Goal: Check status

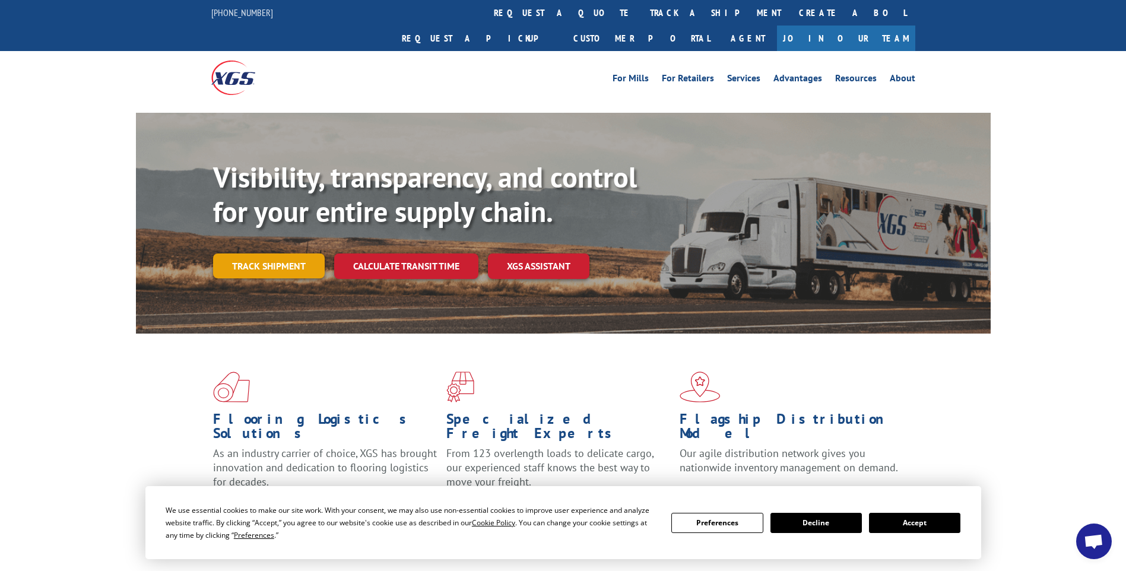
click at [283, 253] on link "Track shipment" at bounding box center [269, 265] width 112 height 25
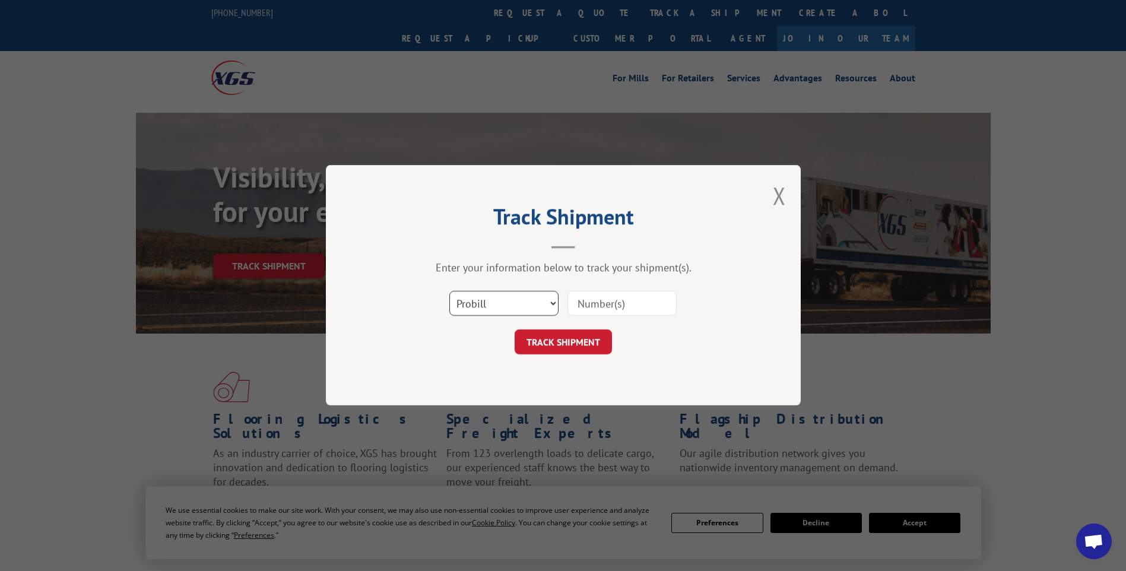
click at [549, 303] on select "Select category... Probill BOL PO" at bounding box center [503, 303] width 109 height 25
select select "bol"
click at [449, 291] on select "Select category... Probill BOL PO" at bounding box center [503, 303] width 109 height 25
click at [602, 303] on input at bounding box center [621, 303] width 109 height 25
paste input "2849319"
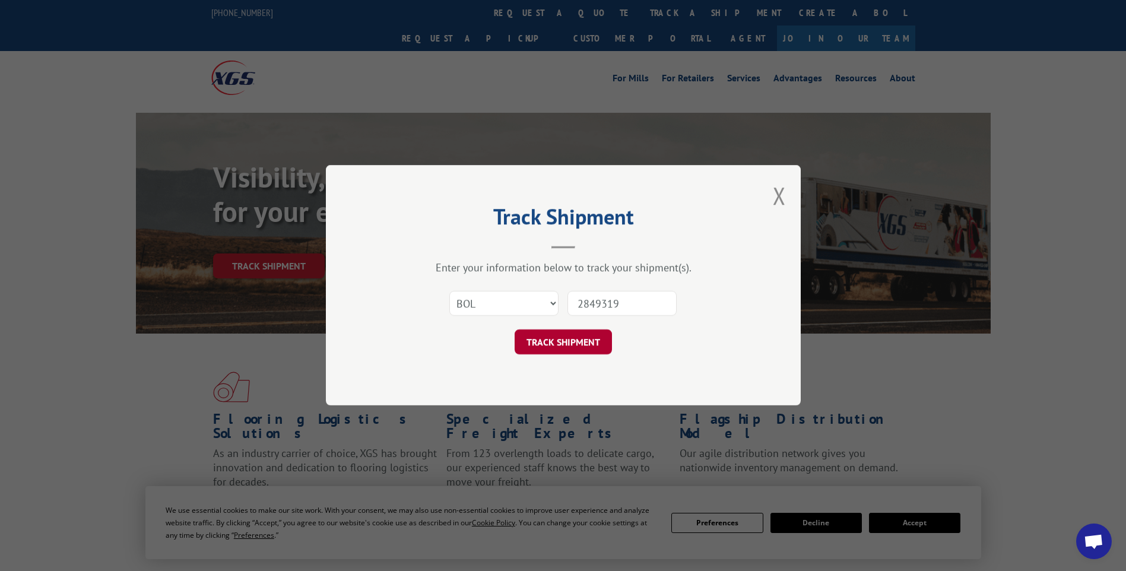
type input "2849319"
click at [586, 344] on button "TRACK SHIPMENT" at bounding box center [563, 342] width 97 height 25
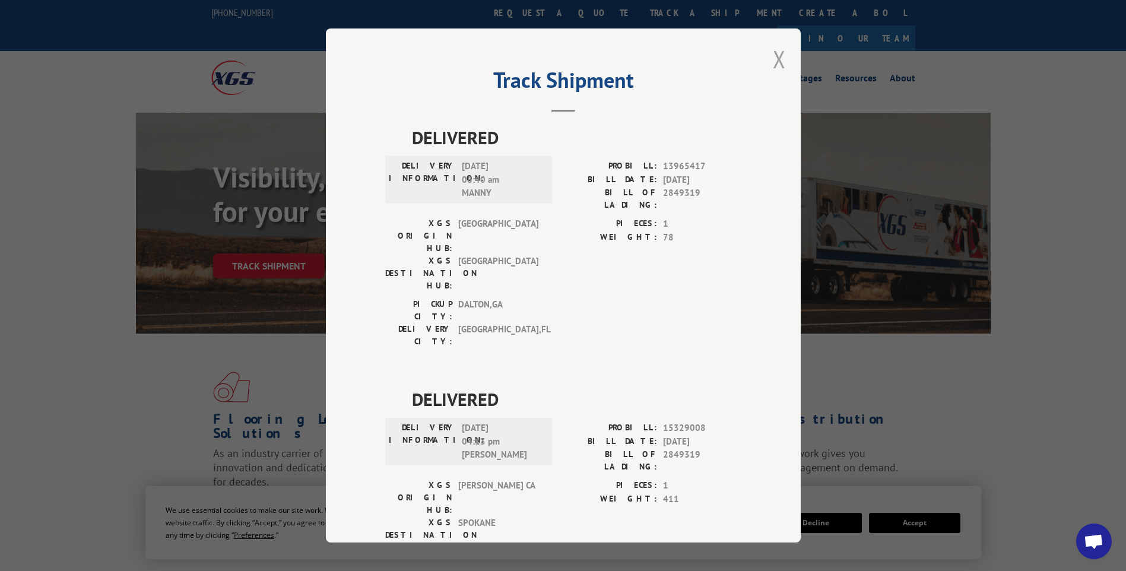
click at [773, 59] on button "Close modal" at bounding box center [779, 58] width 13 height 31
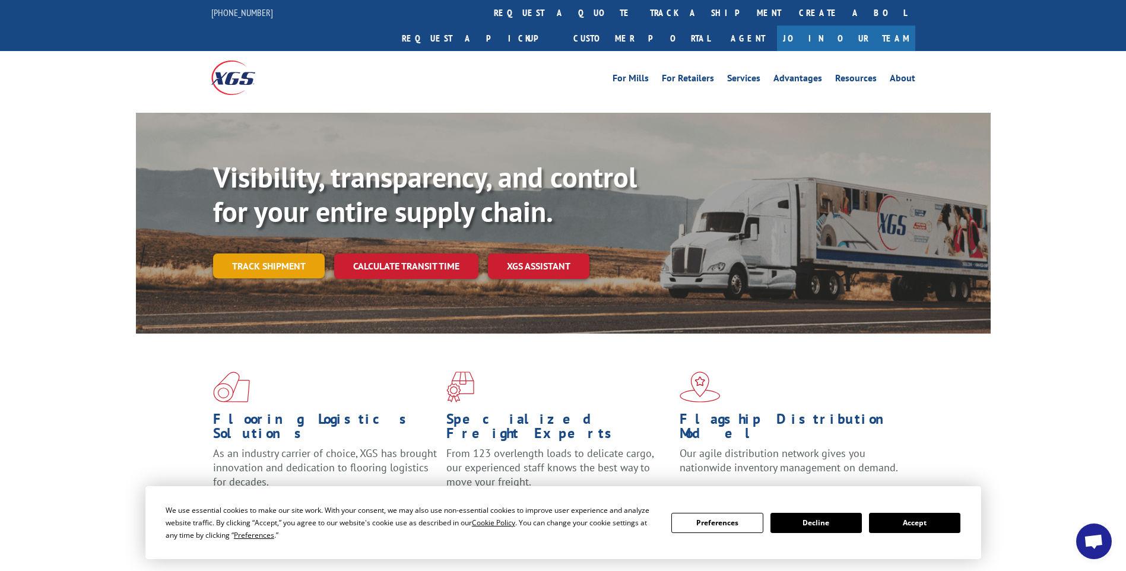
click at [281, 253] on link "Track shipment" at bounding box center [269, 265] width 112 height 25
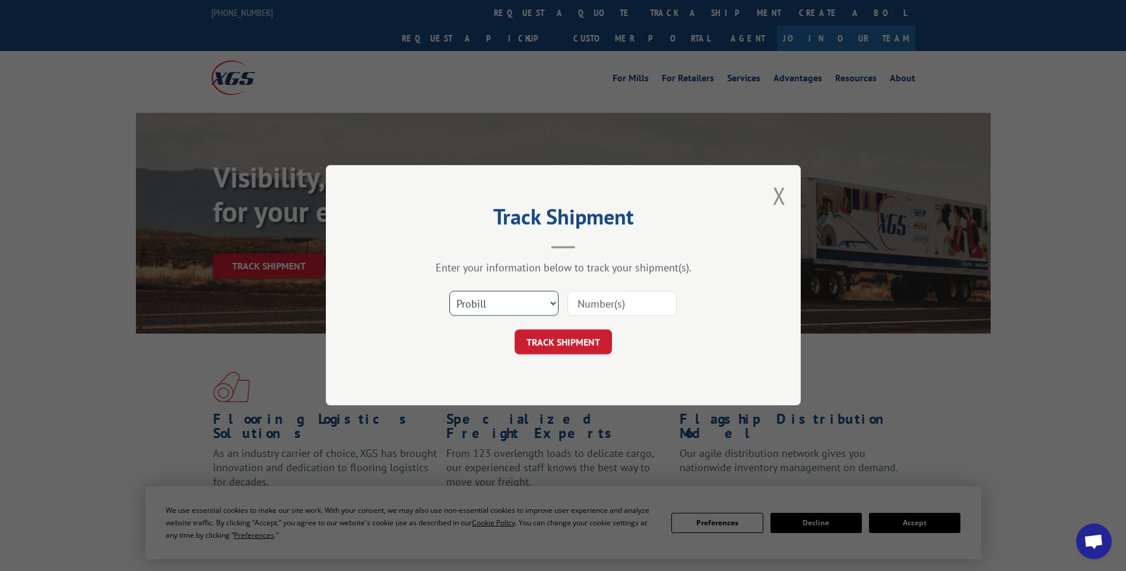
click at [527, 305] on select "Select category... Probill BOL PO" at bounding box center [503, 303] width 109 height 25
select select "bol"
click at [449, 291] on select "Select category... Probill BOL PO" at bounding box center [503, 303] width 109 height 25
click at [626, 302] on input at bounding box center [621, 303] width 109 height 25
paste input "2849319"
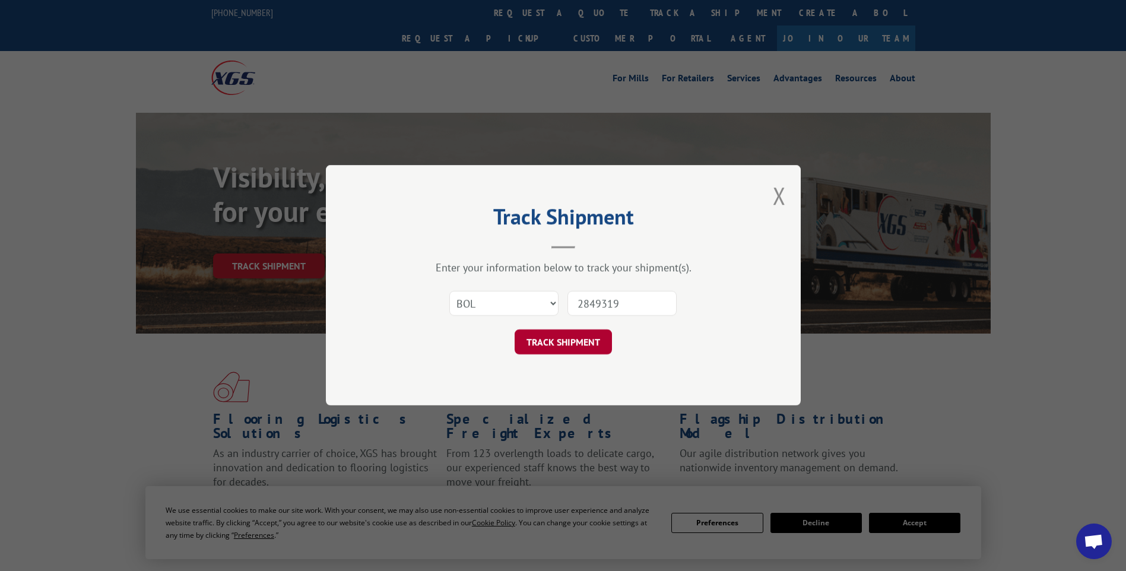
type input "2849319"
click at [580, 341] on button "TRACK SHIPMENT" at bounding box center [563, 342] width 97 height 25
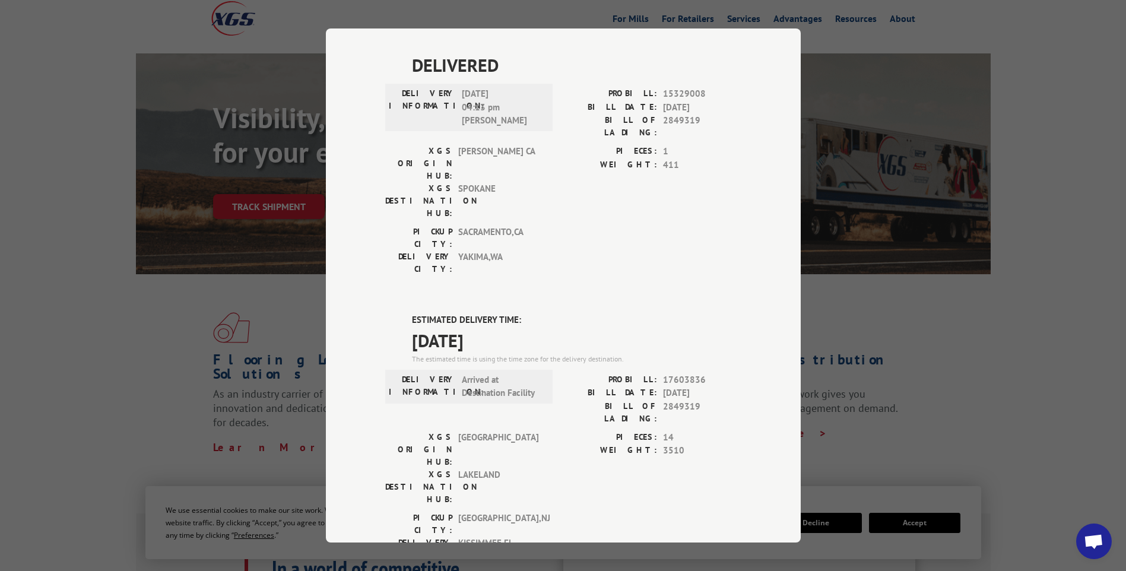
scroll to position [349, 0]
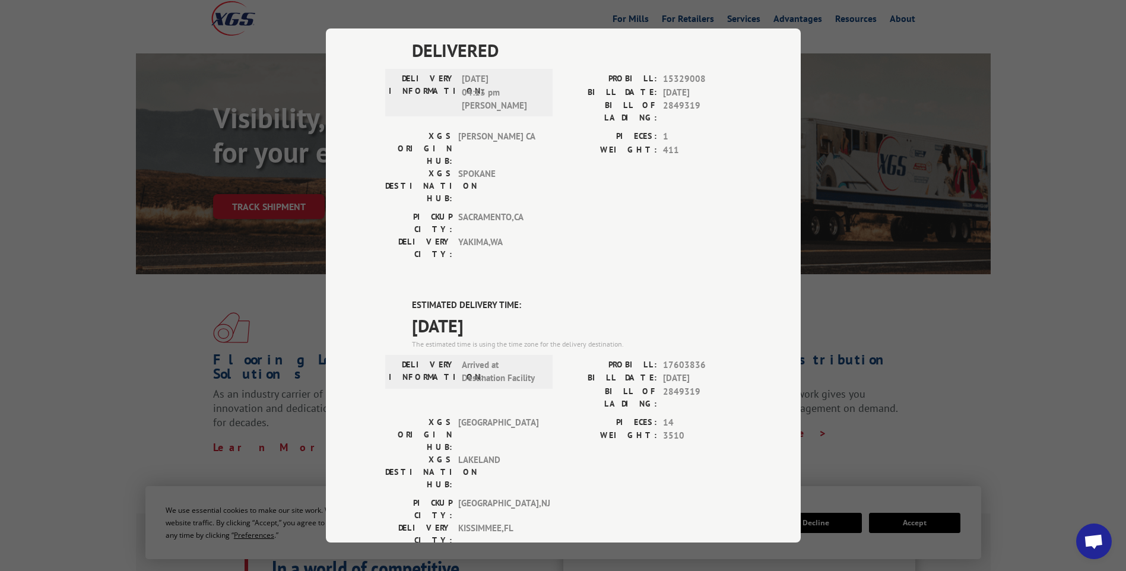
click at [854, 44] on div "Track Shipment DELIVERED DELIVERY INFORMATION: [DATE] 08:40 am MANNY PROBILL: 1…" at bounding box center [563, 285] width 1126 height 571
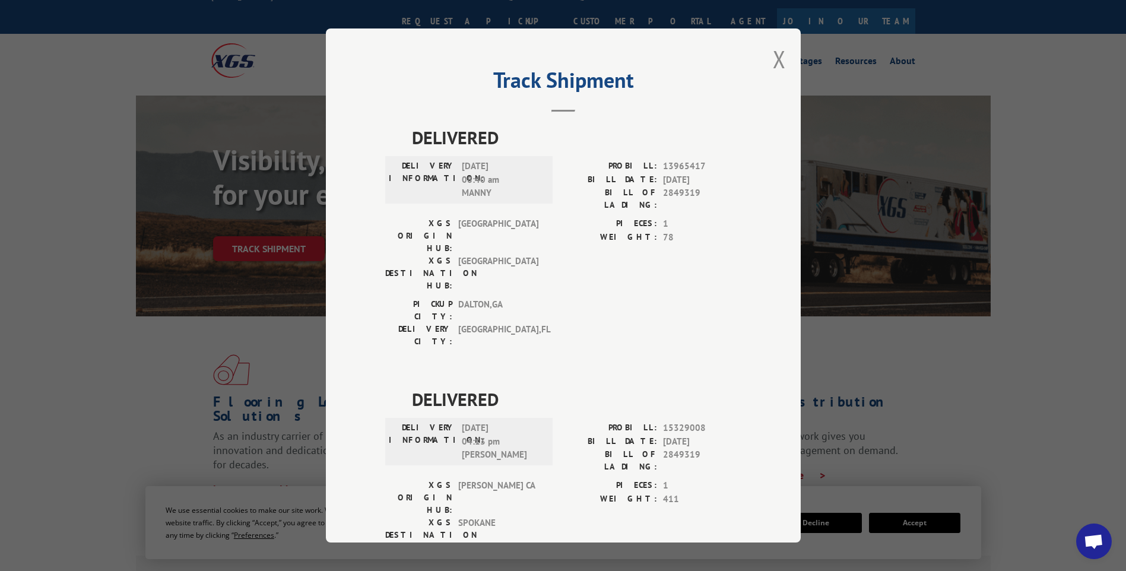
scroll to position [0, 0]
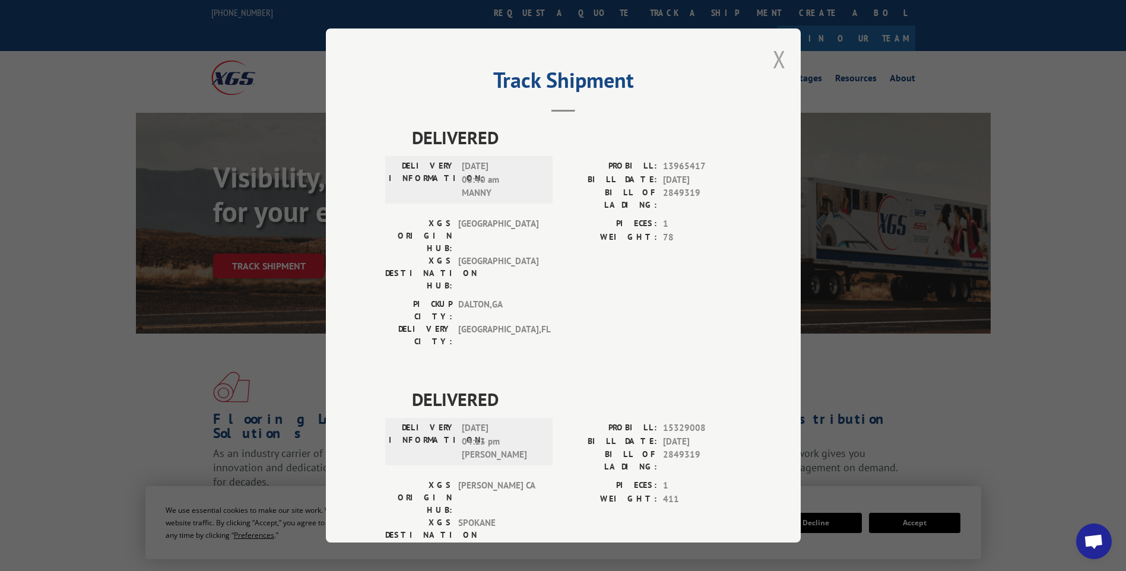
click at [773, 59] on button "Close modal" at bounding box center [779, 58] width 13 height 31
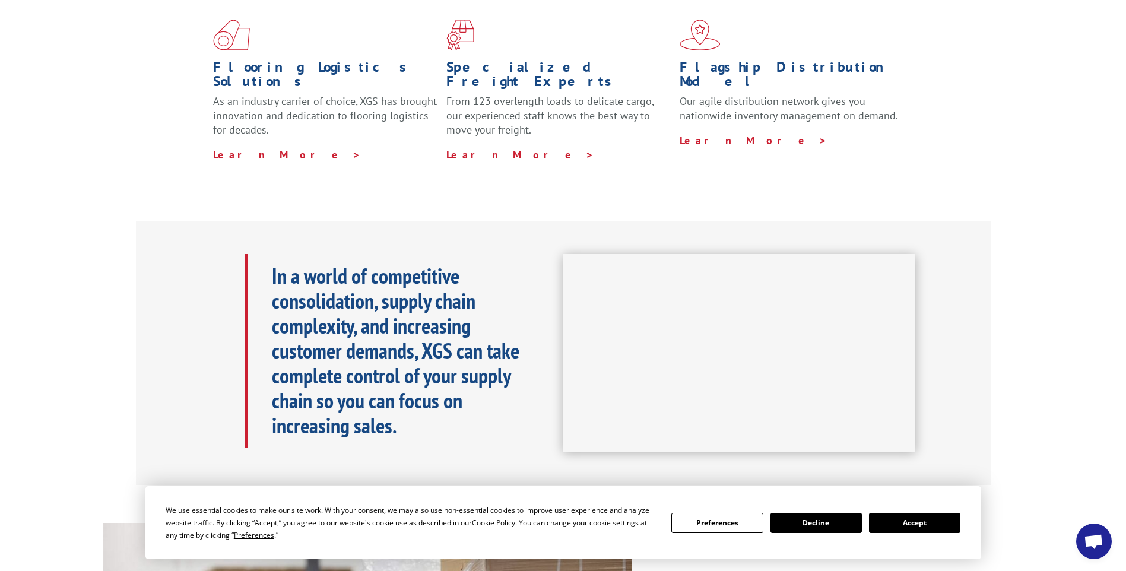
scroll to position [356, 0]
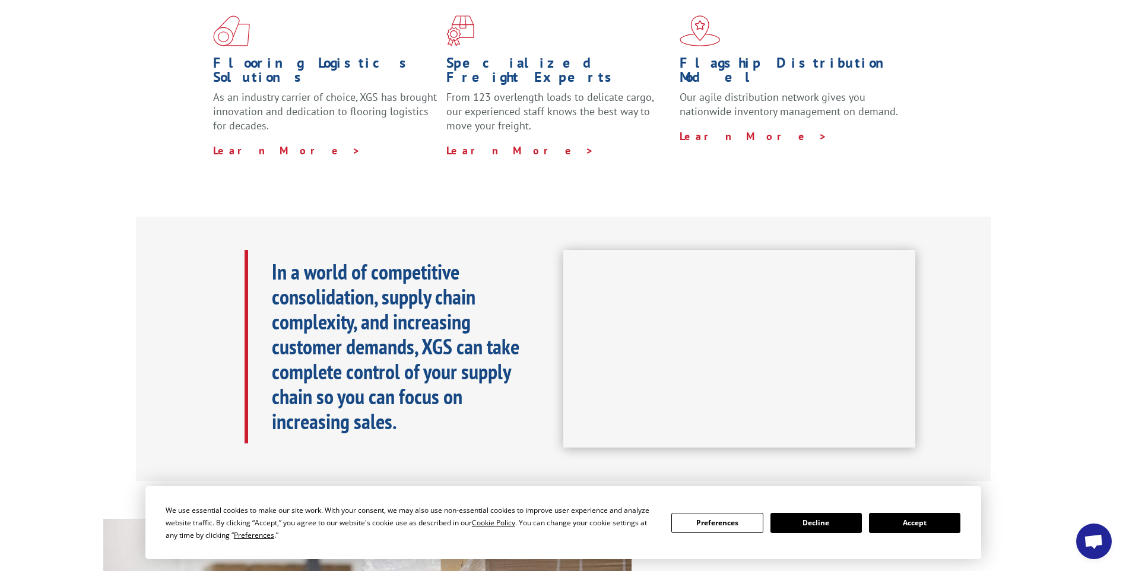
click at [827, 523] on button "Decline" at bounding box center [815, 523] width 91 height 20
